Goal: Task Accomplishment & Management: Manage account settings

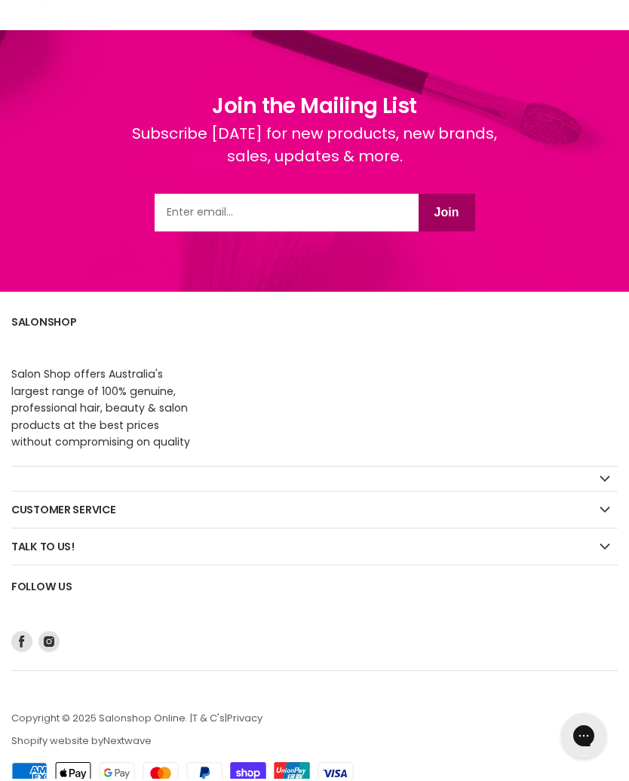
scroll to position [2045, 0]
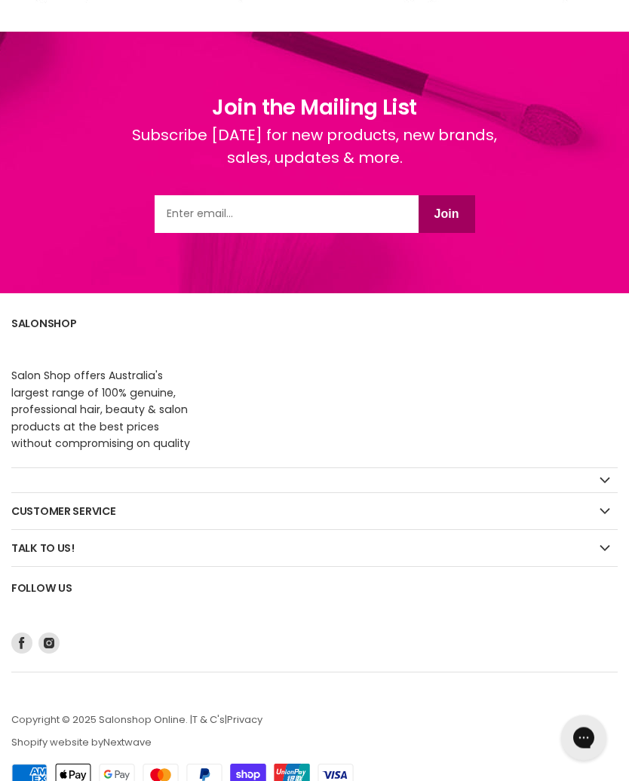
click at [603, 549] on icon "Footer" at bounding box center [604, 549] width 11 height 6
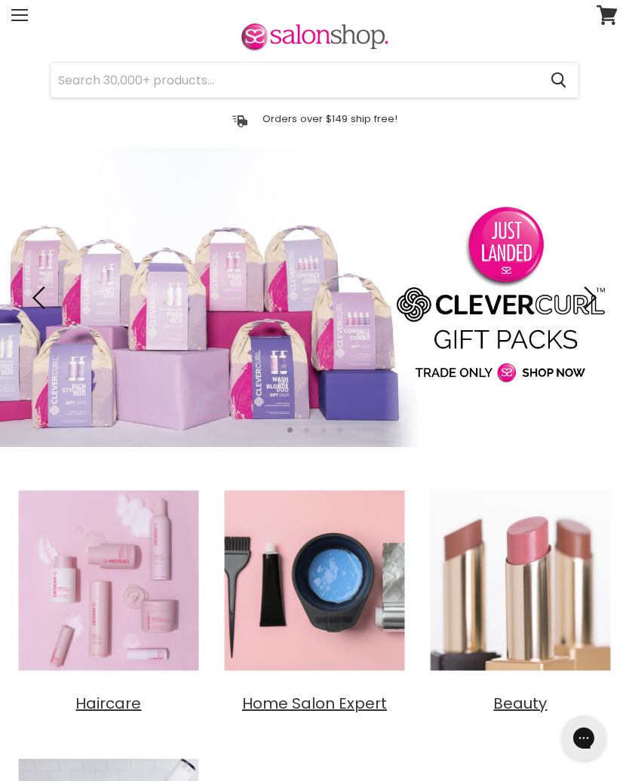
scroll to position [0, 0]
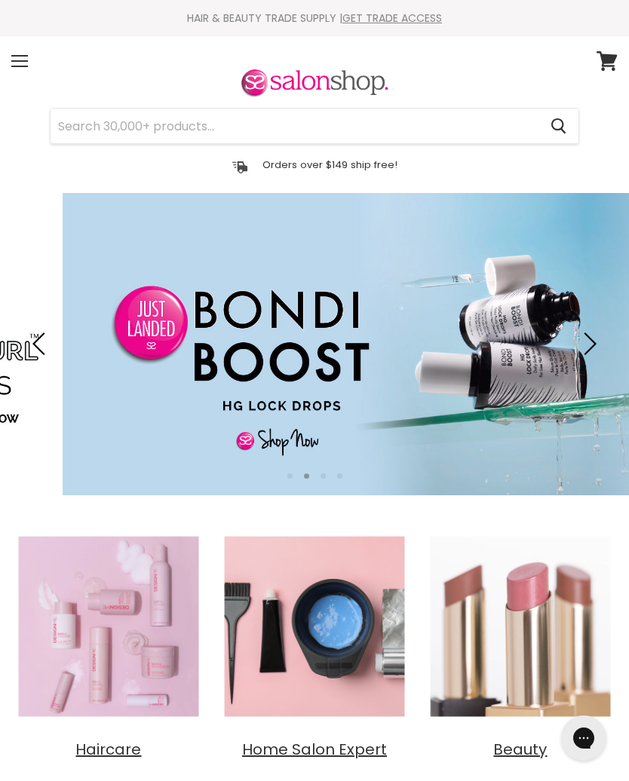
click at [608, 64] on icon at bounding box center [606, 61] width 21 height 20
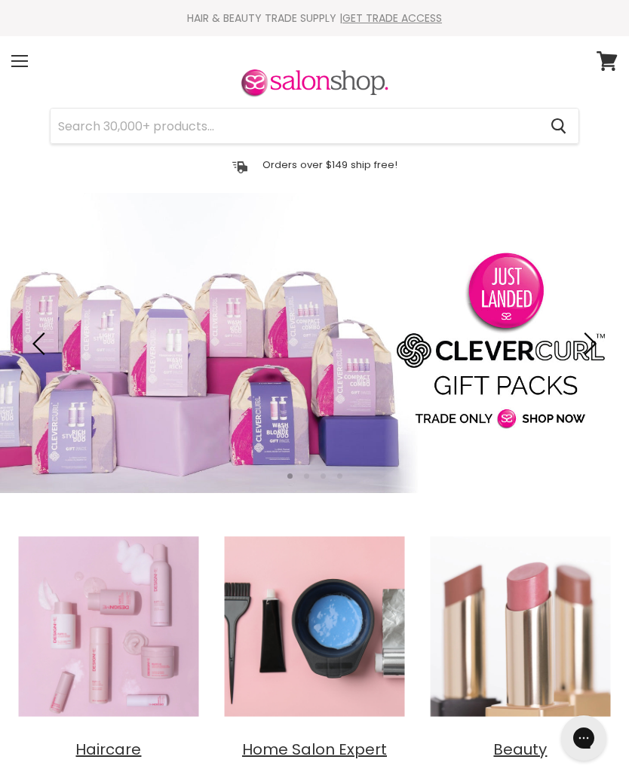
click at [21, 63] on div "Menu" at bounding box center [20, 61] width 32 height 35
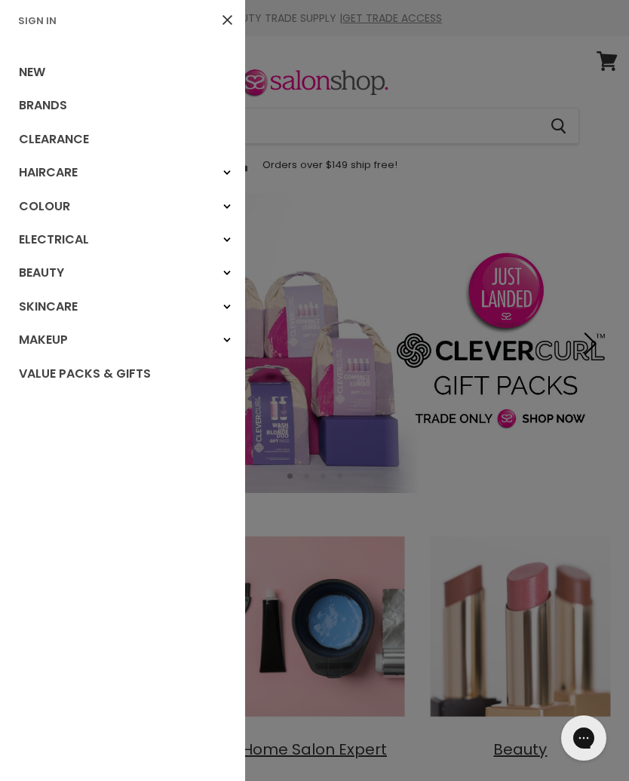
click at [484, 88] on div at bounding box center [314, 390] width 629 height 781
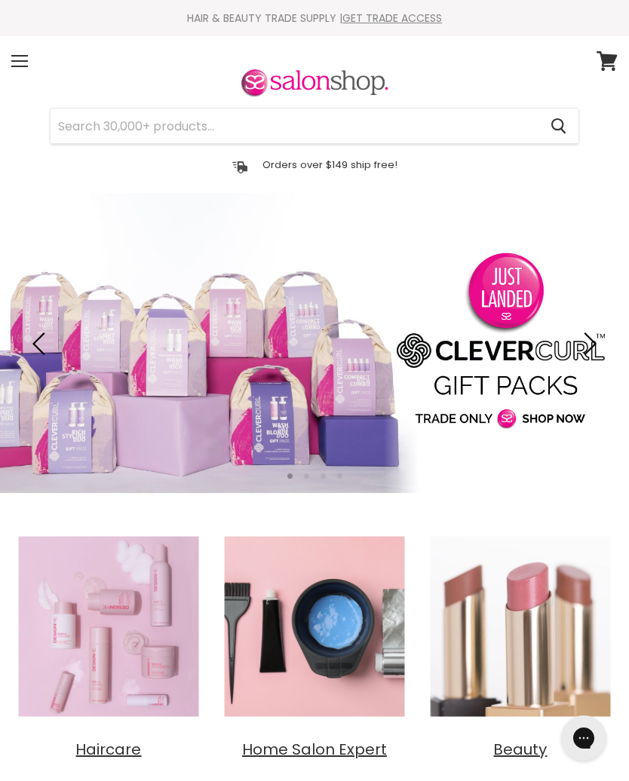
click at [26, 63] on div "Menu" at bounding box center [20, 61] width 32 height 35
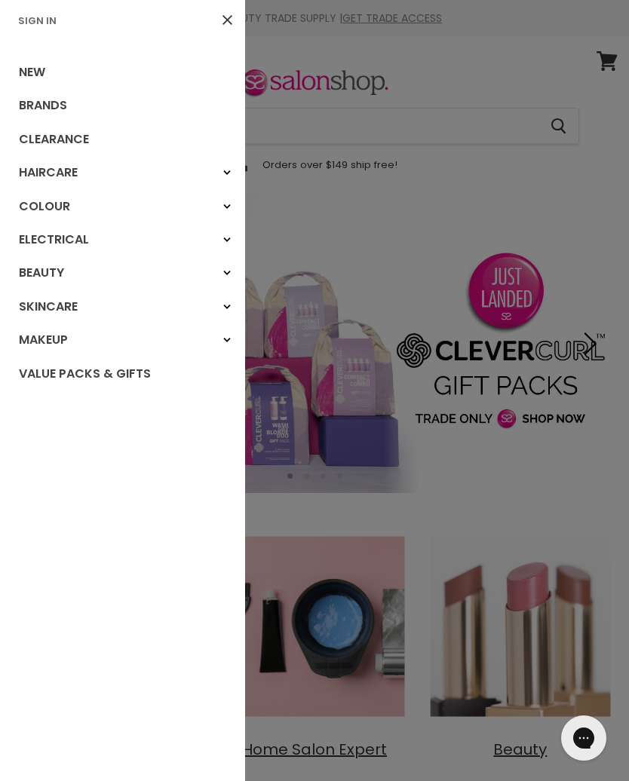
click at [42, 23] on link "Sign In" at bounding box center [37, 21] width 51 height 14
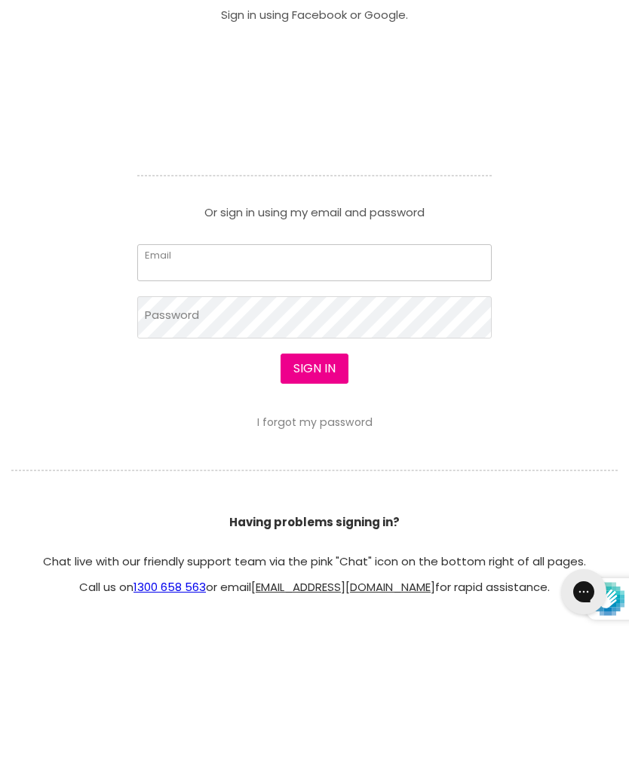
type input "karaokequeenrobyn@gmail.com"
click at [314, 516] on button "Sign in" at bounding box center [314, 515] width 68 height 30
